Goal: Complete application form: Complete application form

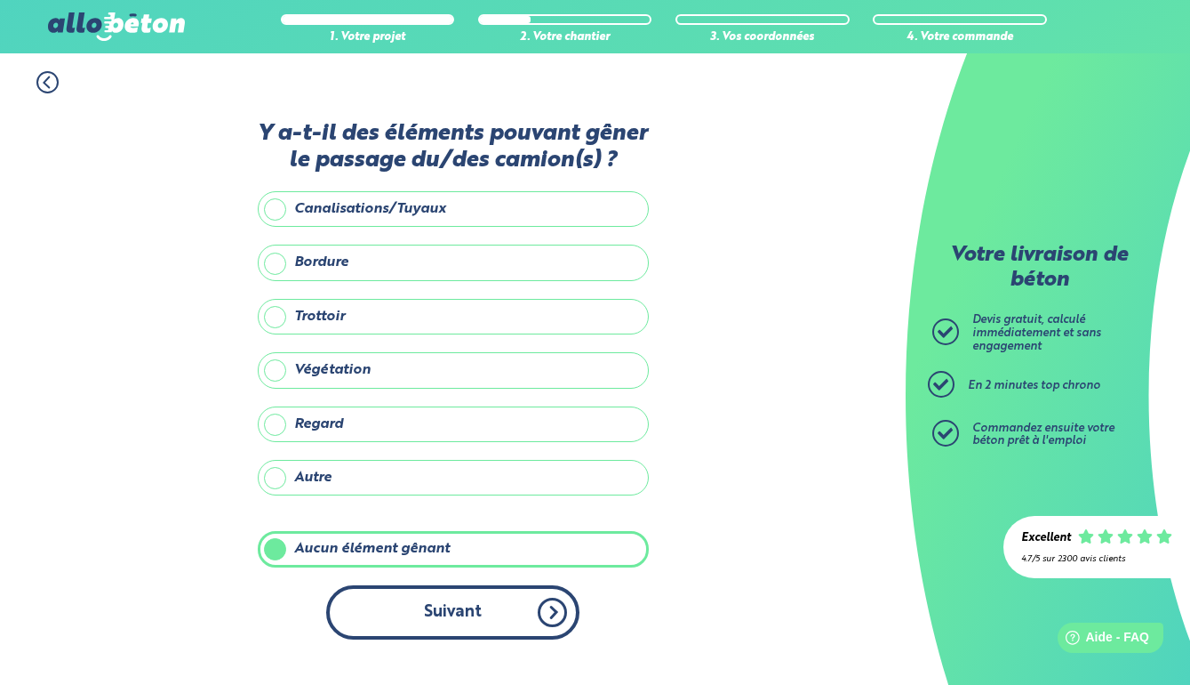
click at [389, 639] on button "Suivant" at bounding box center [452, 612] width 253 height 54
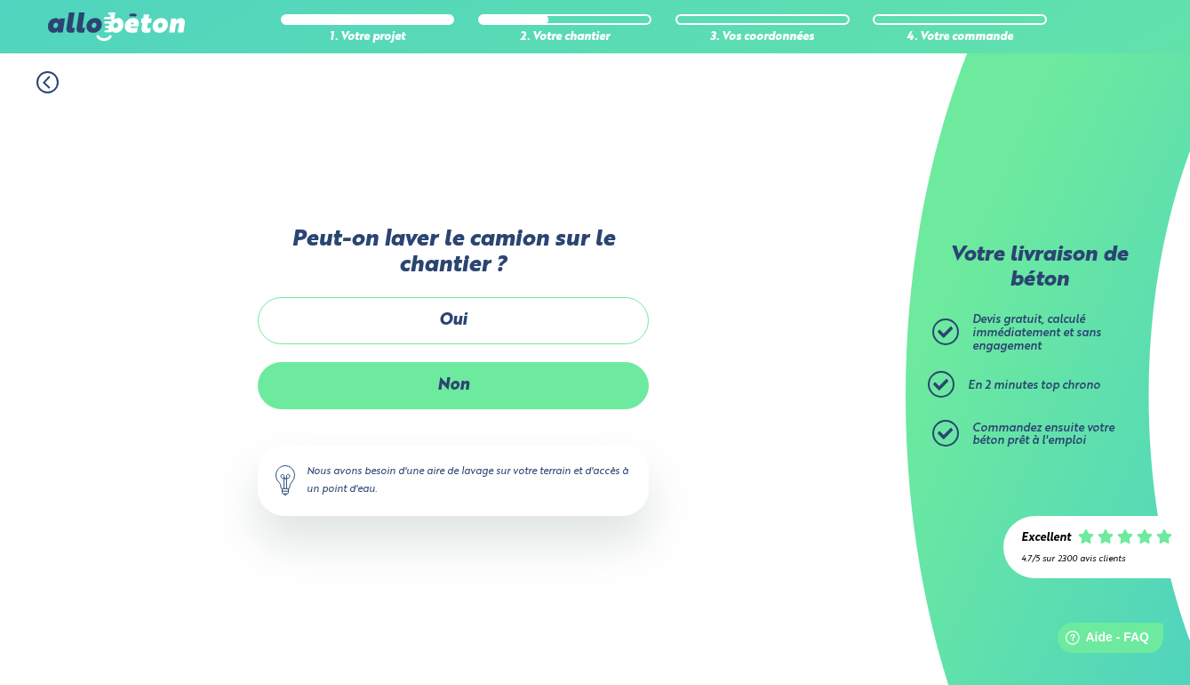
click at [433, 389] on label "Non" at bounding box center [453, 385] width 391 height 47
click at [0, 0] on input "Non" at bounding box center [0, 0] width 0 height 0
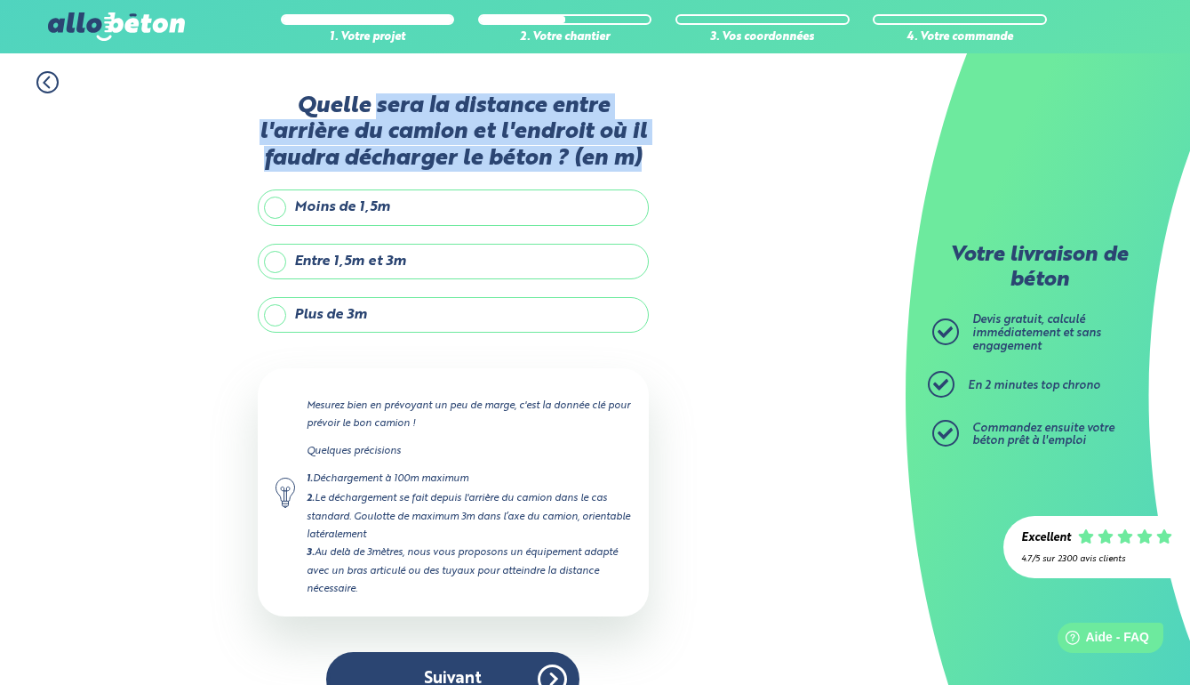
drag, startPoint x: 375, startPoint y: 108, endPoint x: 501, endPoint y: 180, distance: 144.1
click at [501, 172] on label "Quelle sera la distance entre l'arrière du camion et l'endroit où il faudra déc…" at bounding box center [453, 132] width 391 height 78
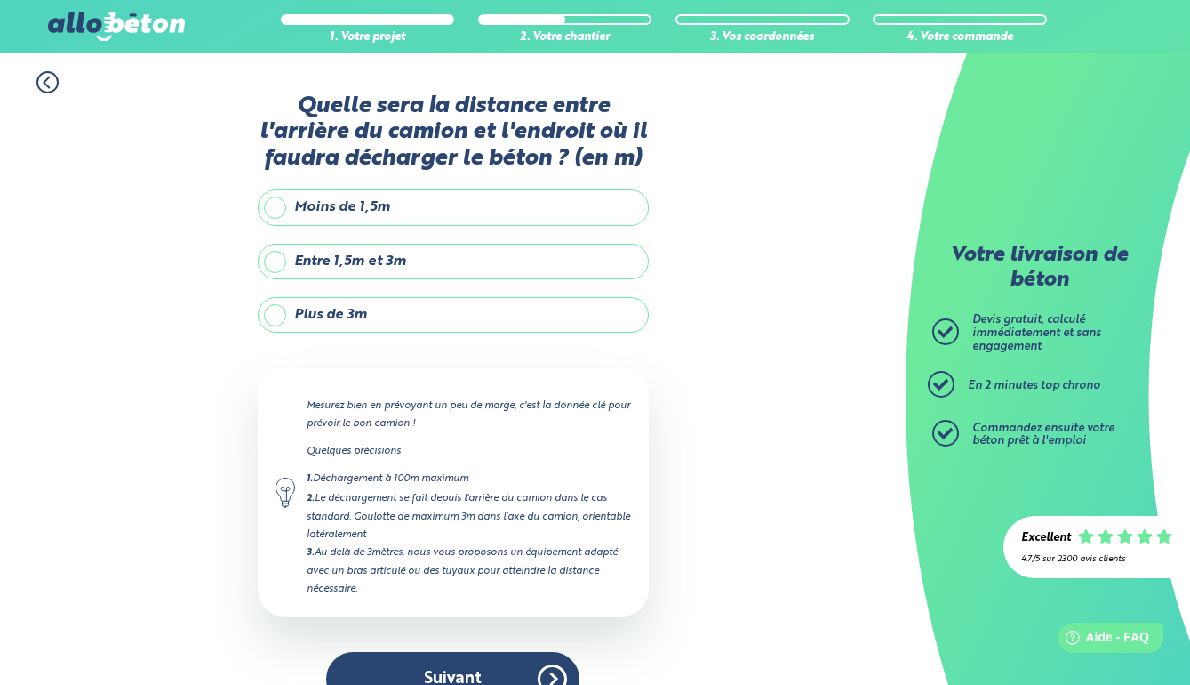
click at [297, 333] on label "Plus de 3m" at bounding box center [453, 315] width 391 height 36
click at [0, 0] on input "Plus de 3m" at bounding box center [0, 0] width 0 height 0
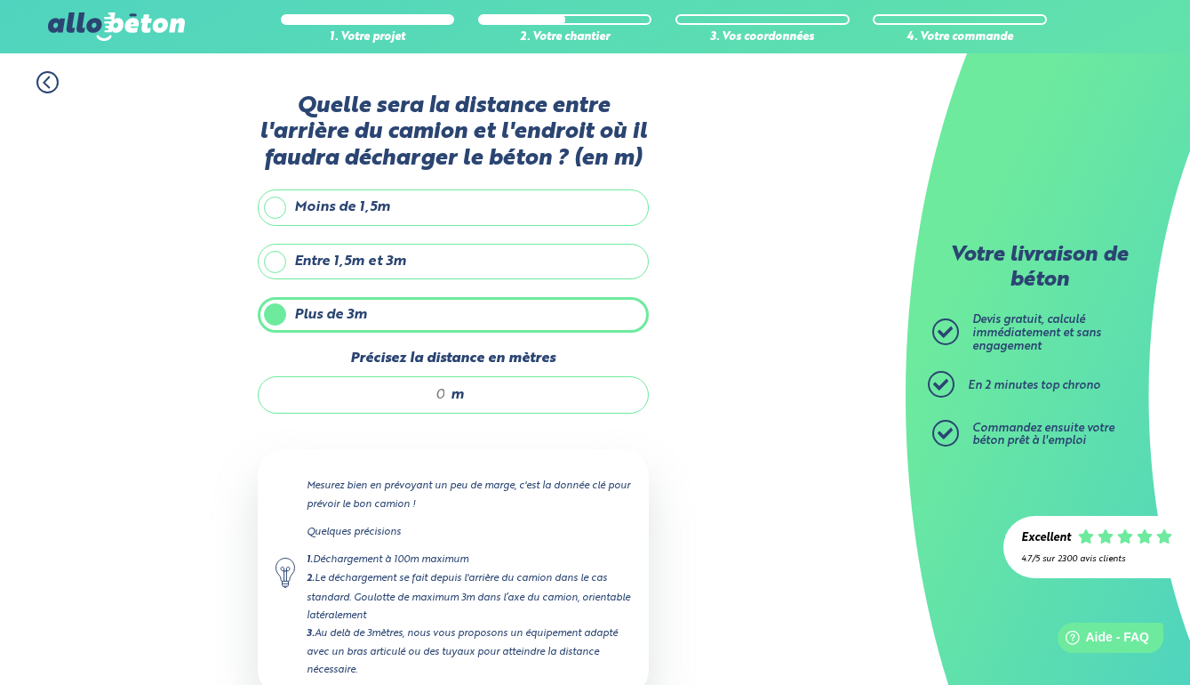
click at [427, 404] on input "Précisez la distance en mètres" at bounding box center [362, 395] width 170 height 18
type input "5"
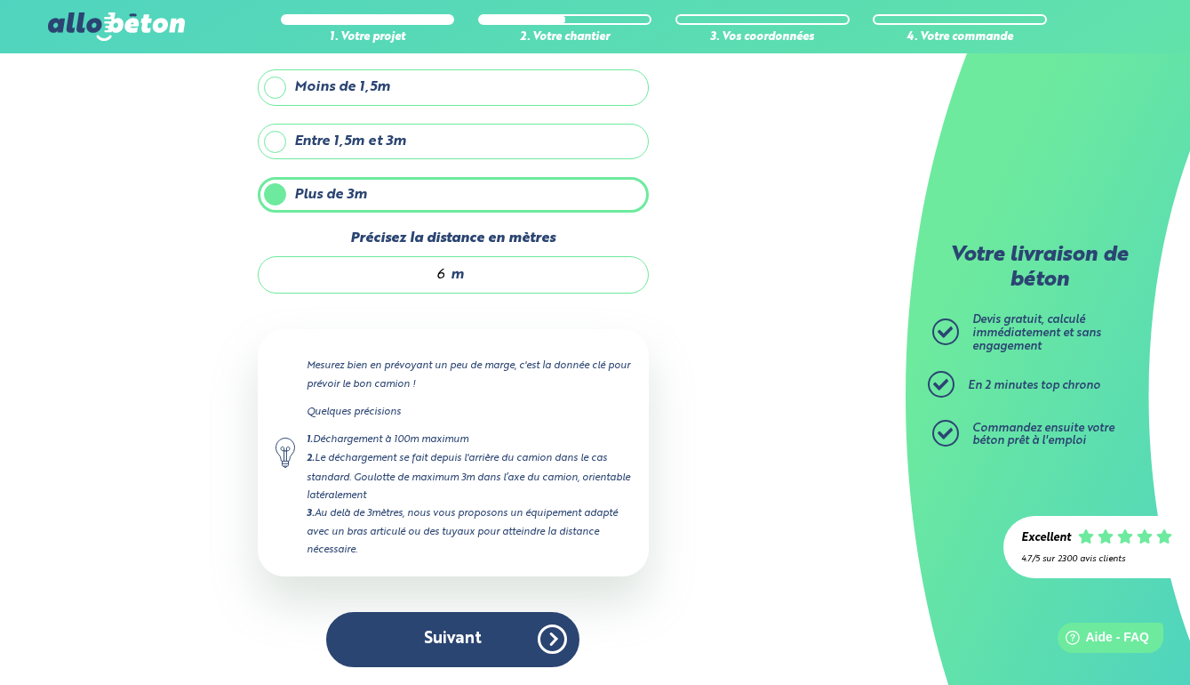
scroll to position [142, 0]
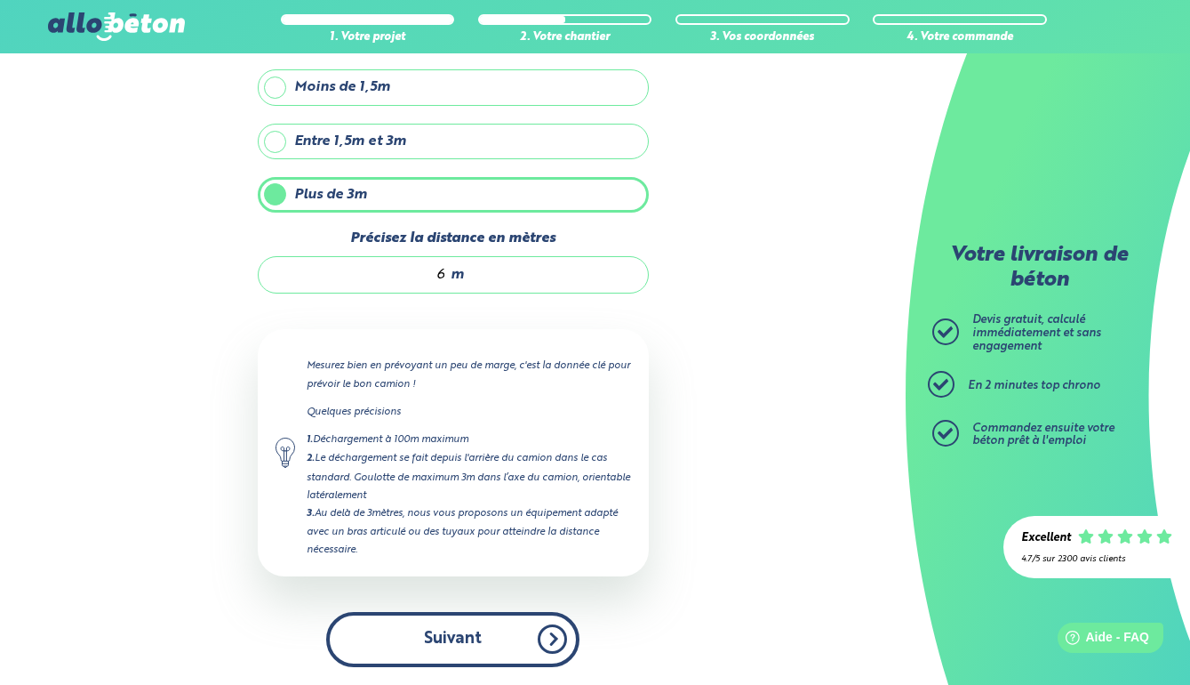
type input "6"
click at [464, 637] on button "Suivant" at bounding box center [452, 639] width 253 height 54
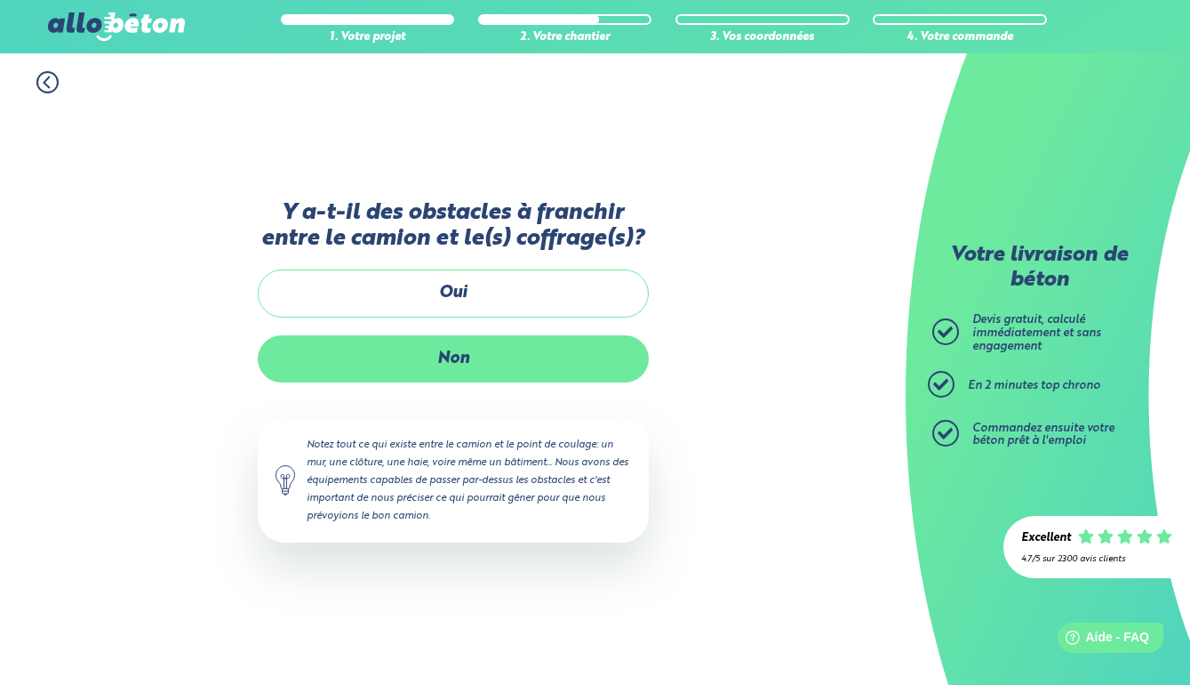
click at [464, 363] on label "Non" at bounding box center [453, 358] width 391 height 47
click at [0, 0] on input "Non" at bounding box center [0, 0] width 0 height 0
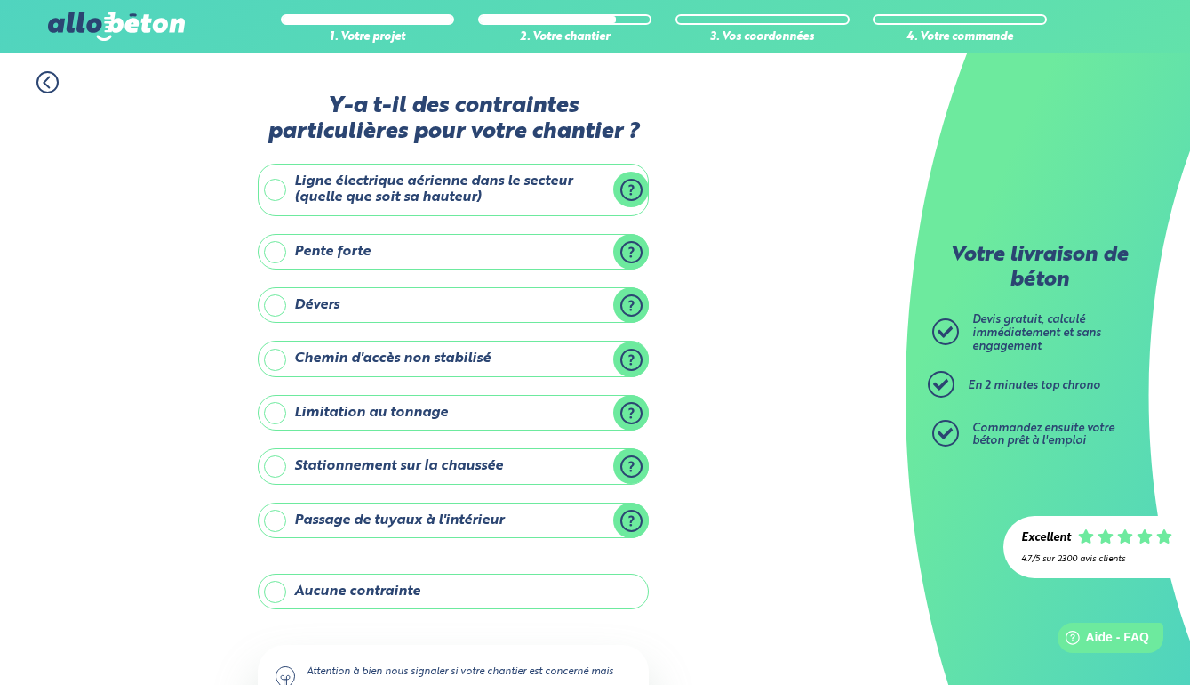
click at [336, 579] on label "Aucune contrainte" at bounding box center [453, 591] width 391 height 36
click at [0, 0] on input "Aucune contrainte" at bounding box center [0, 0] width 0 height 0
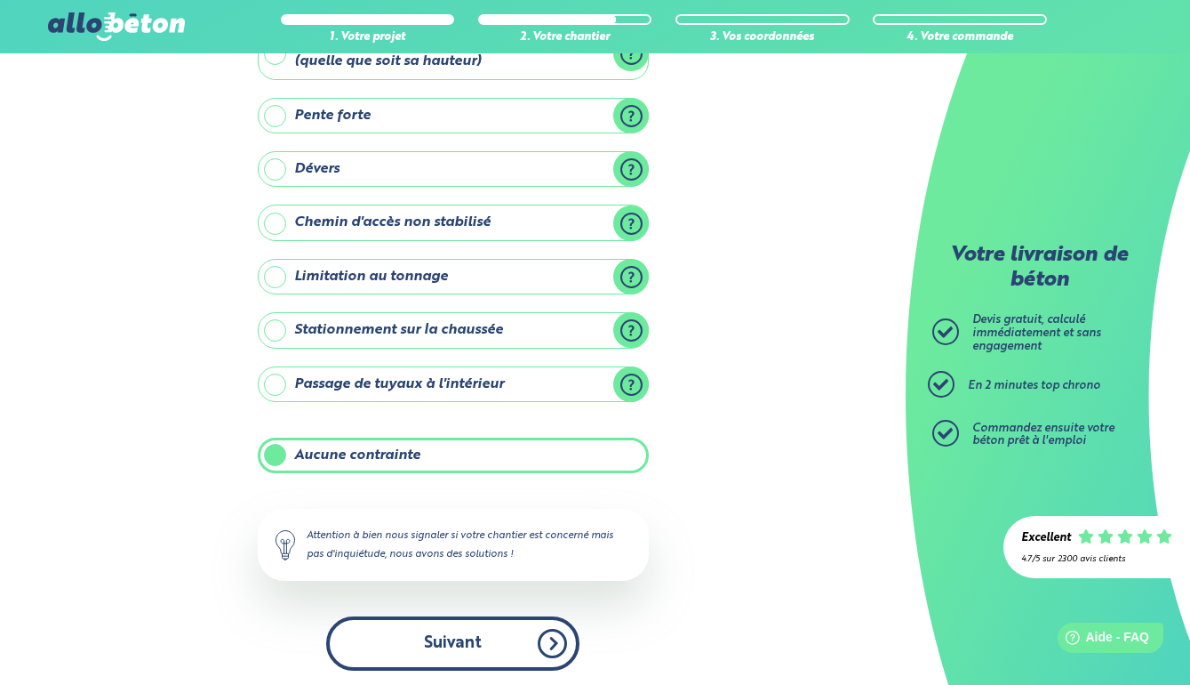
scroll to position [135, 0]
click at [389, 637] on button "Suivant" at bounding box center [452, 644] width 253 height 54
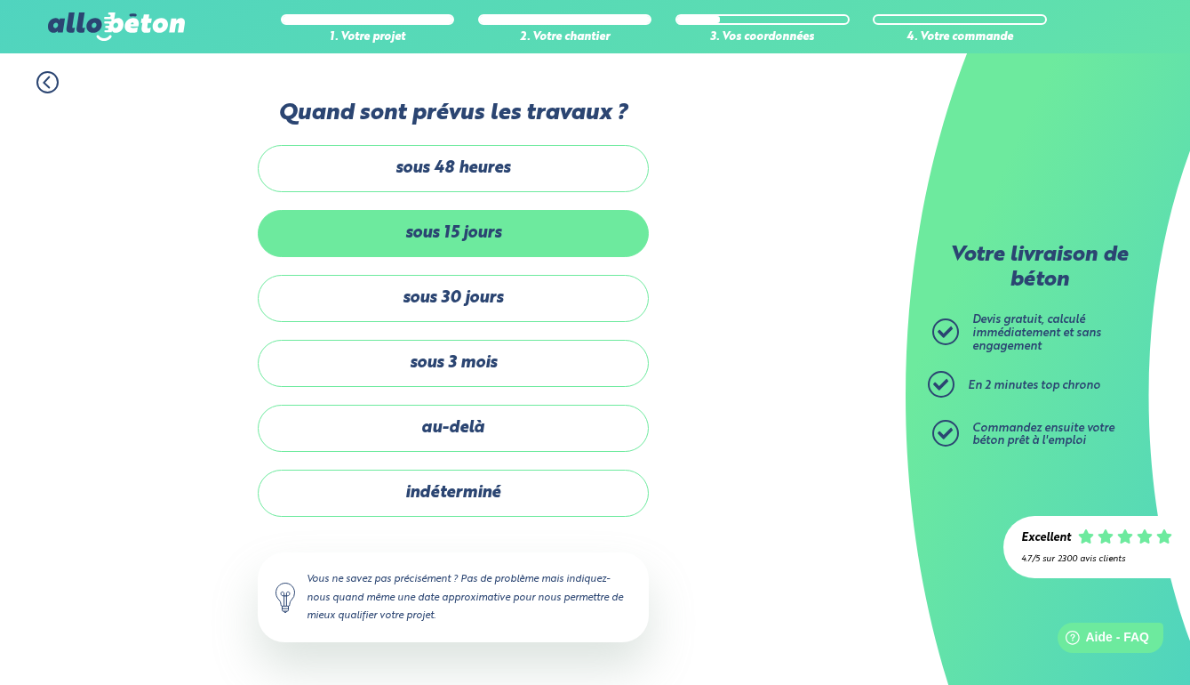
click at [466, 247] on label "sous 15 jours" at bounding box center [453, 233] width 391 height 47
click at [0, 0] on input "sous 15 jours" at bounding box center [0, 0] width 0 height 0
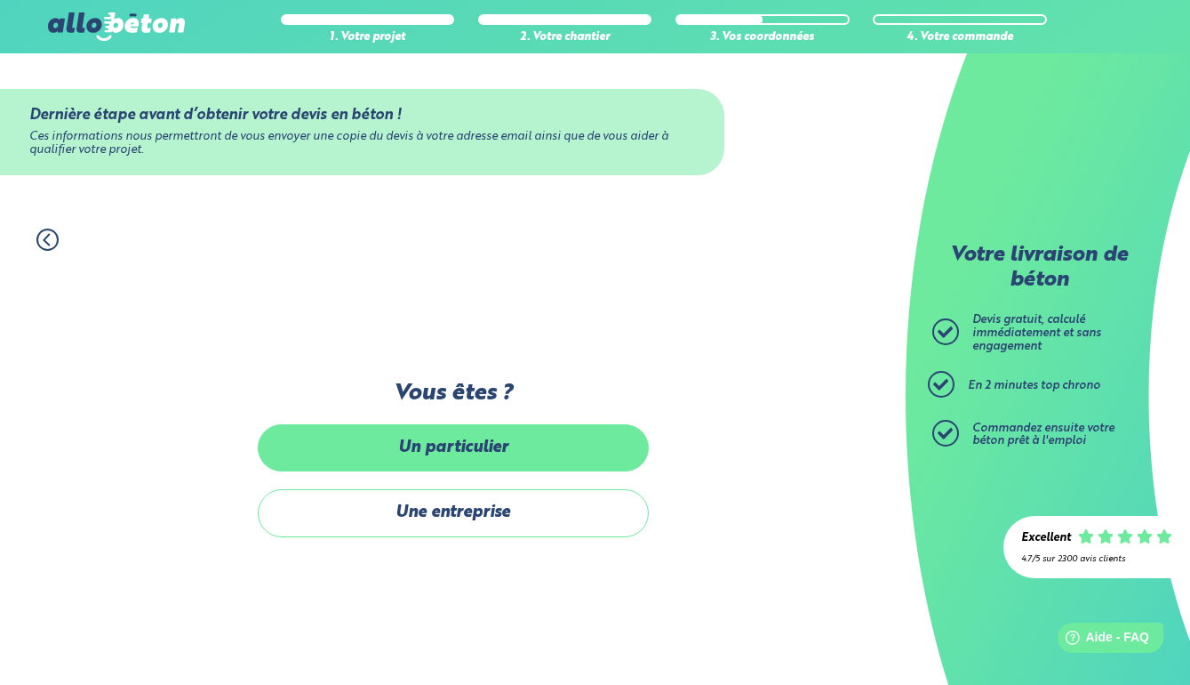
click at [501, 457] on label "Un particulier" at bounding box center [453, 447] width 391 height 47
click at [0, 0] on input "Un particulier" at bounding box center [0, 0] width 0 height 0
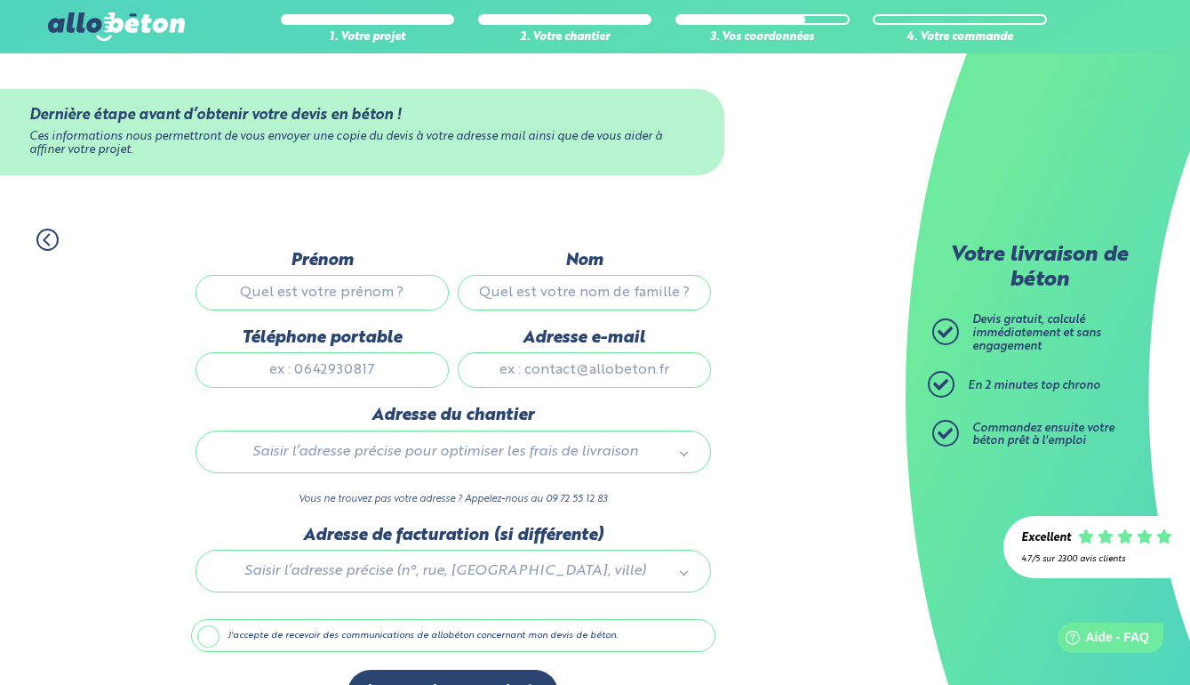
type input "d"
type input "cédric"
type input "o"
type input "toureille"
type input "0664092729"
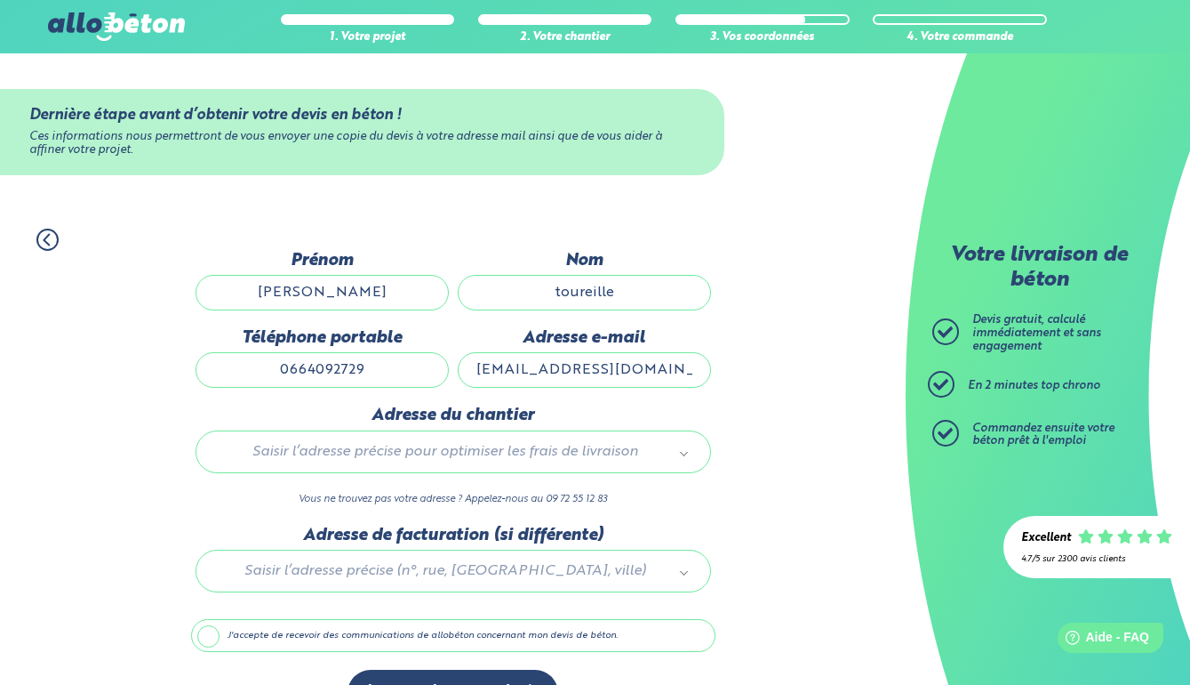
type input "ced.t@hotmail.com"
click at [420, 438] on div "Saisir l’adresse précise pour optimiser les frais de livraison" at bounding box center [454, 451] width 516 height 43
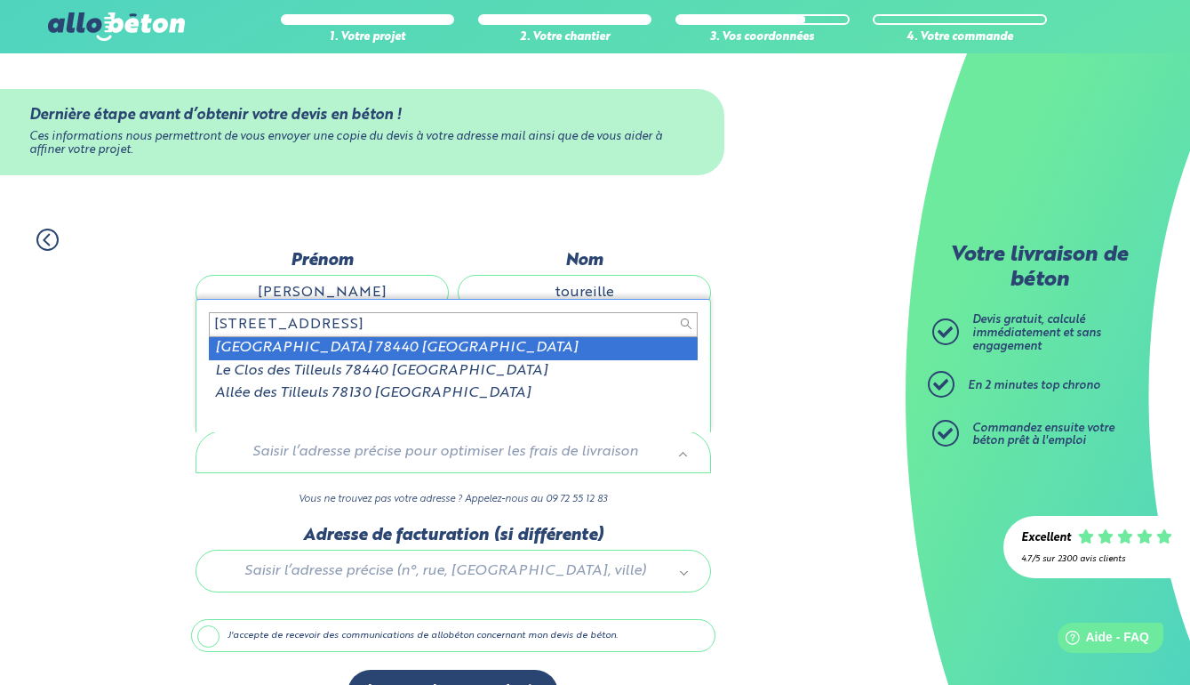
type input "22 rue des tilleuls 78440"
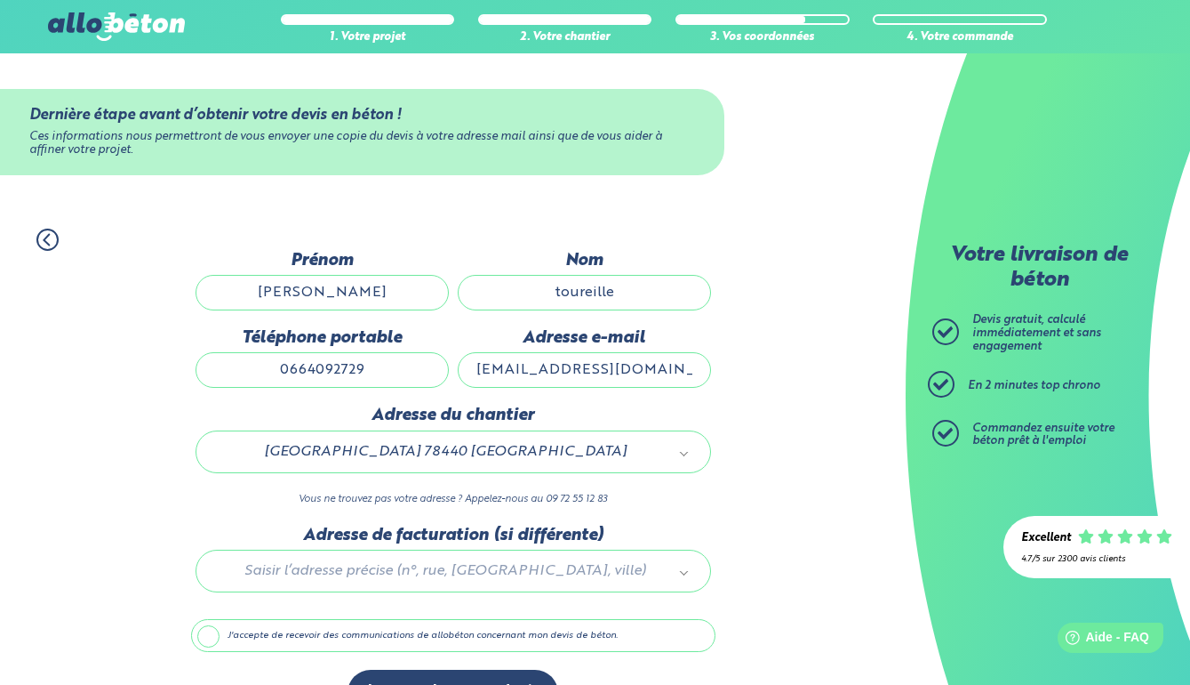
click at [381, 588] on div at bounding box center [453, 567] width 525 height 84
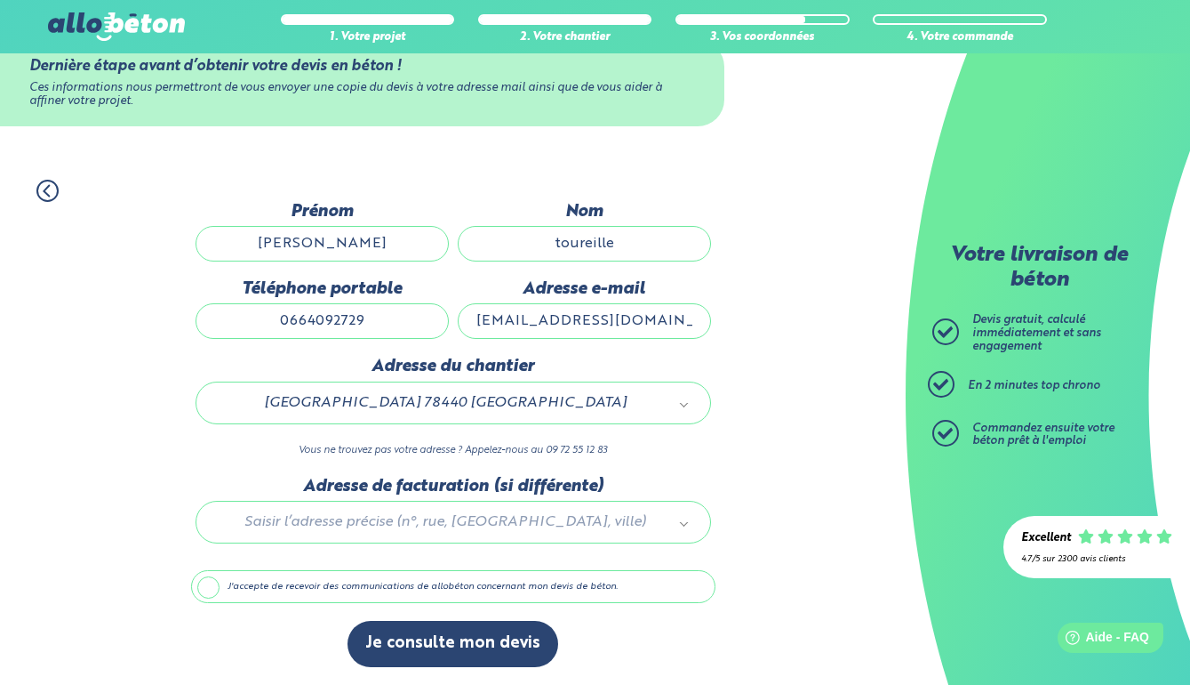
scroll to position [50, 0]
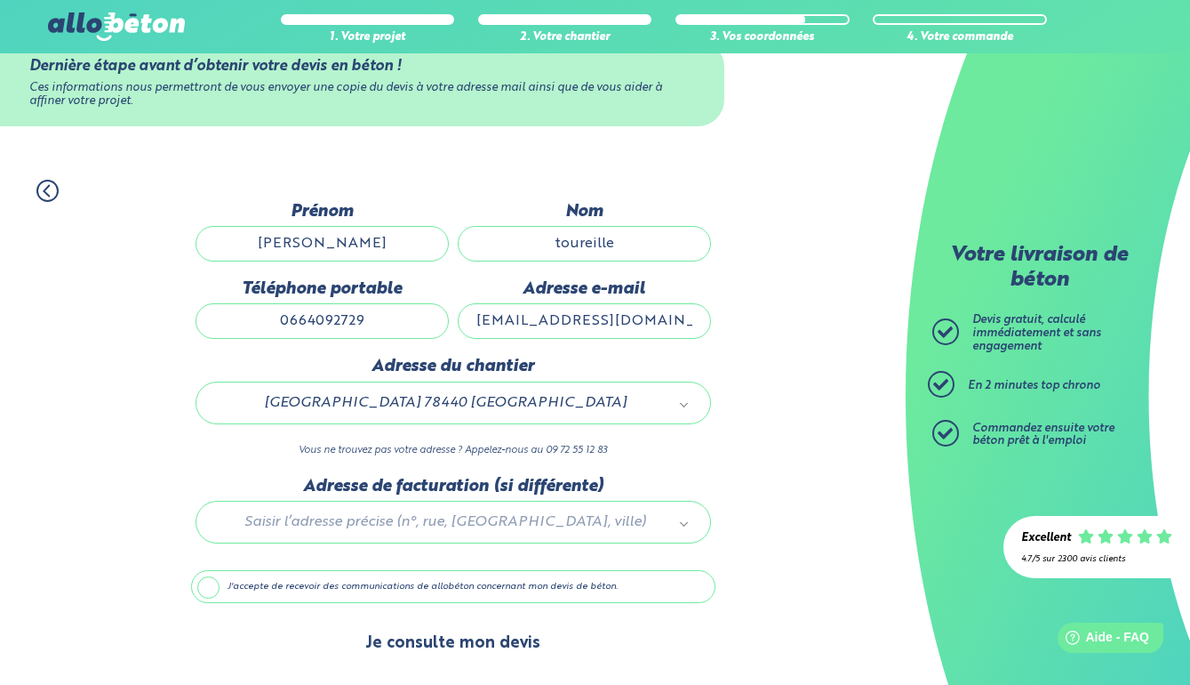
click at [429, 637] on button "Je consulte mon devis" at bounding box center [453, 643] width 211 height 45
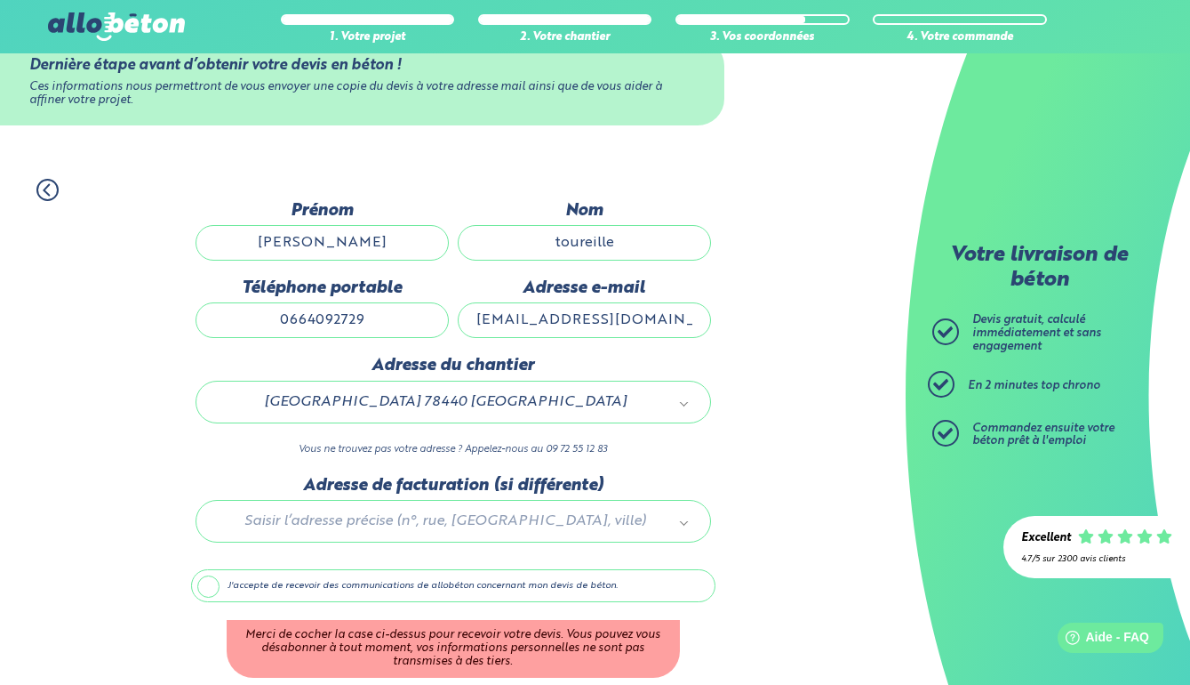
click at [198, 596] on label "J'accepte de recevoir des communications de allobéton concernant mon devis de b…" at bounding box center [453, 586] width 525 height 34
click at [0, 0] on input "J'accepte de recevoir des communications de allobéton concernant mon devis de b…" at bounding box center [0, 0] width 0 height 0
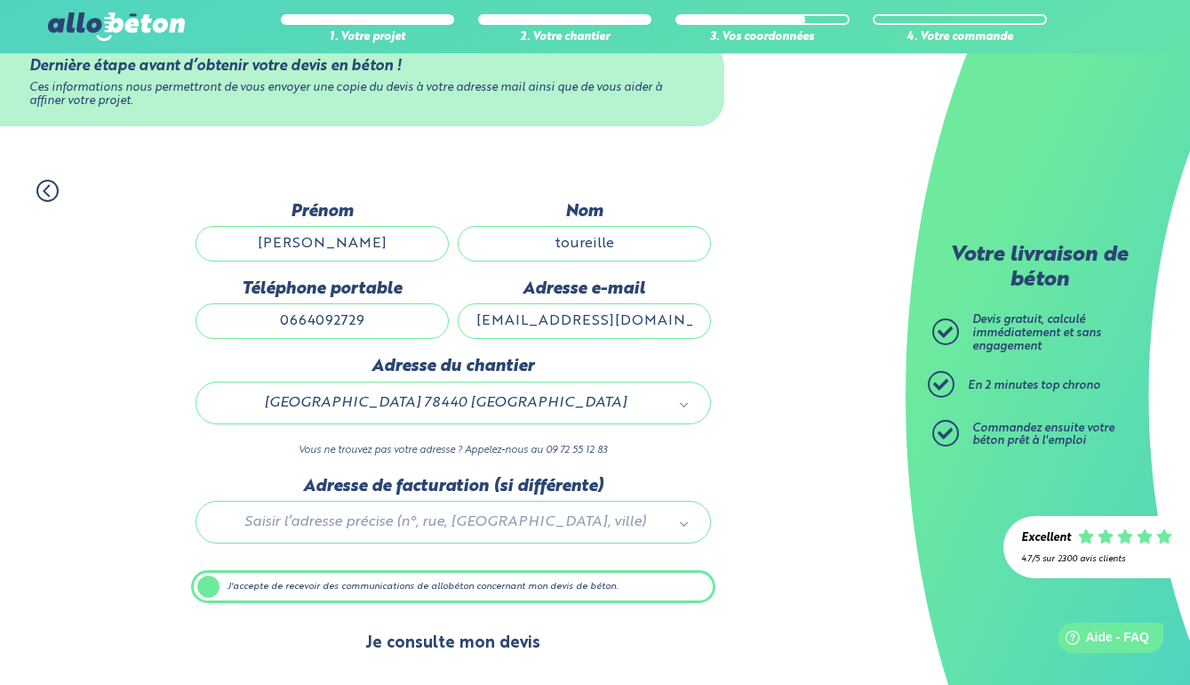
click at [447, 645] on button "Je consulte mon devis" at bounding box center [453, 643] width 211 height 45
